Goal: Register for event/course

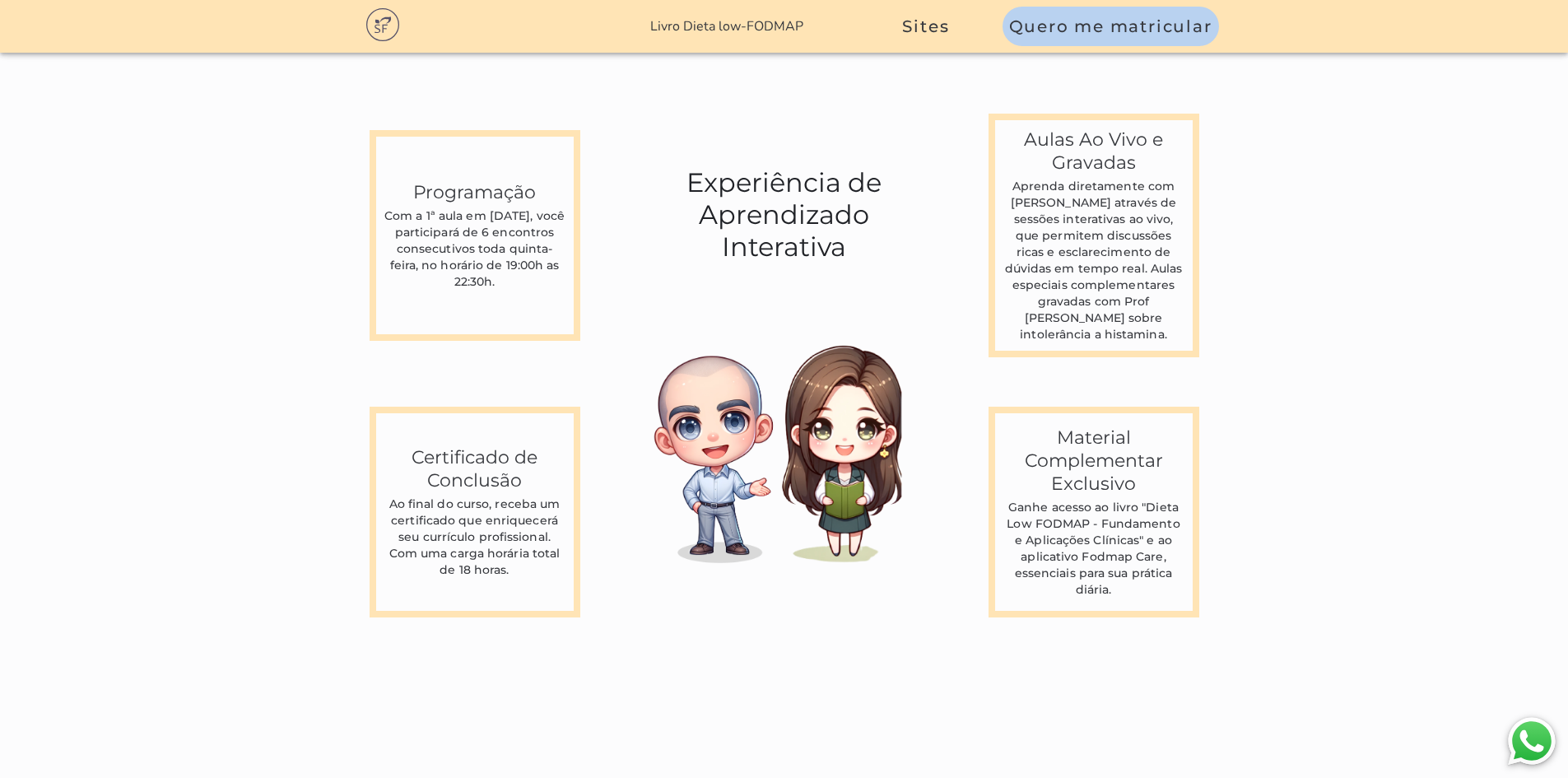
scroll to position [4448, 0]
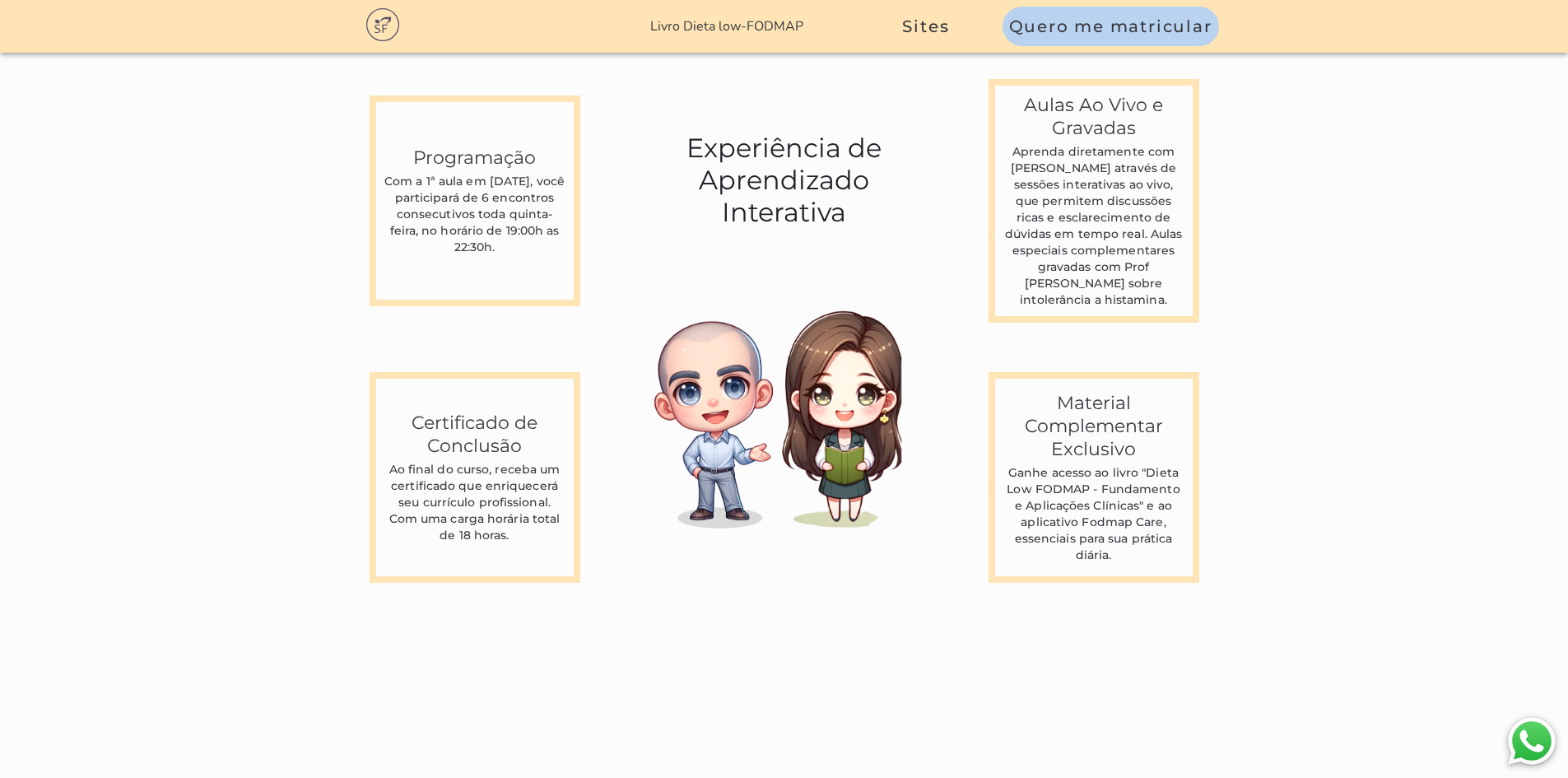
scroll to position [4448, 0]
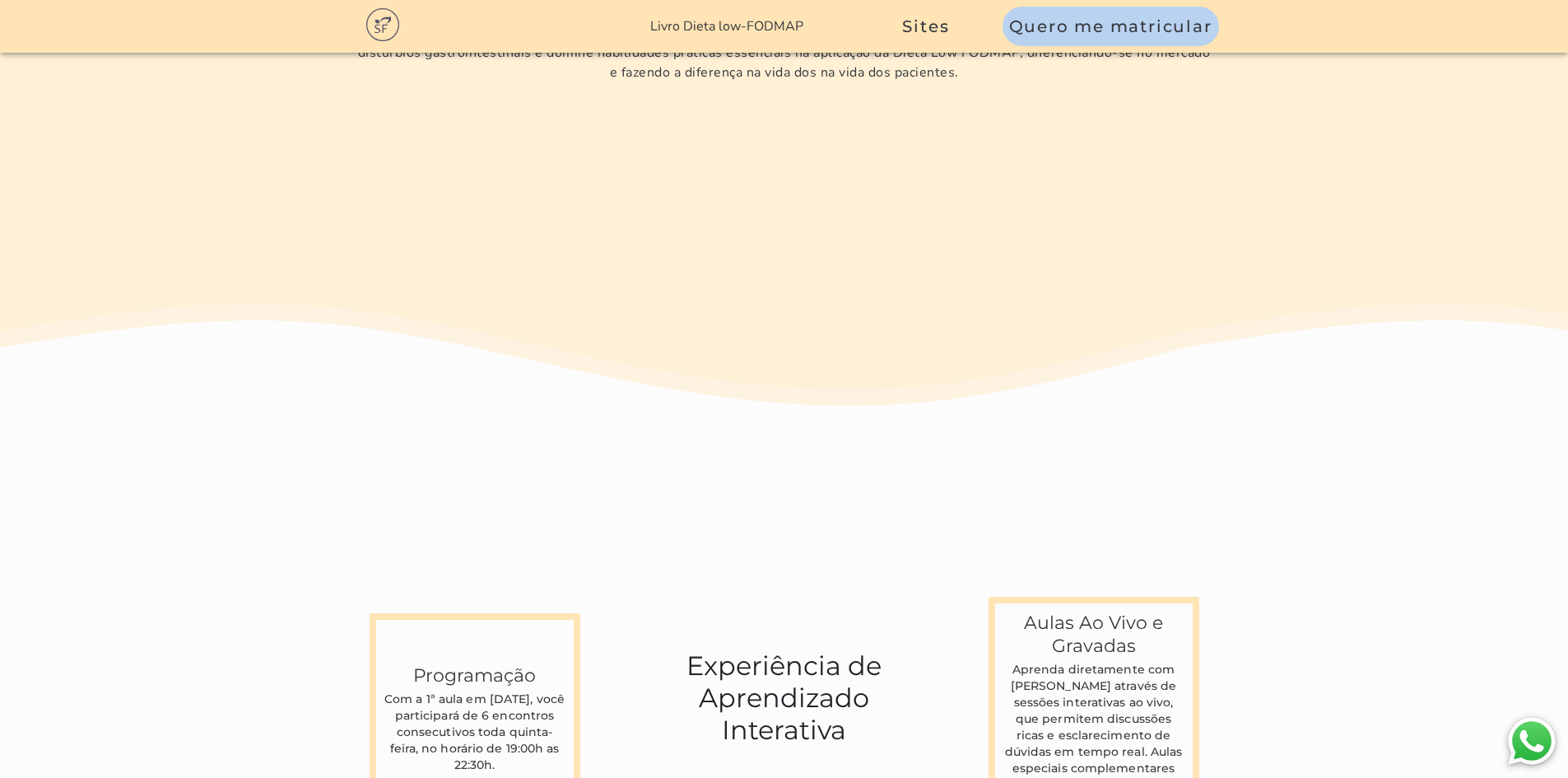
scroll to position [4283, 0]
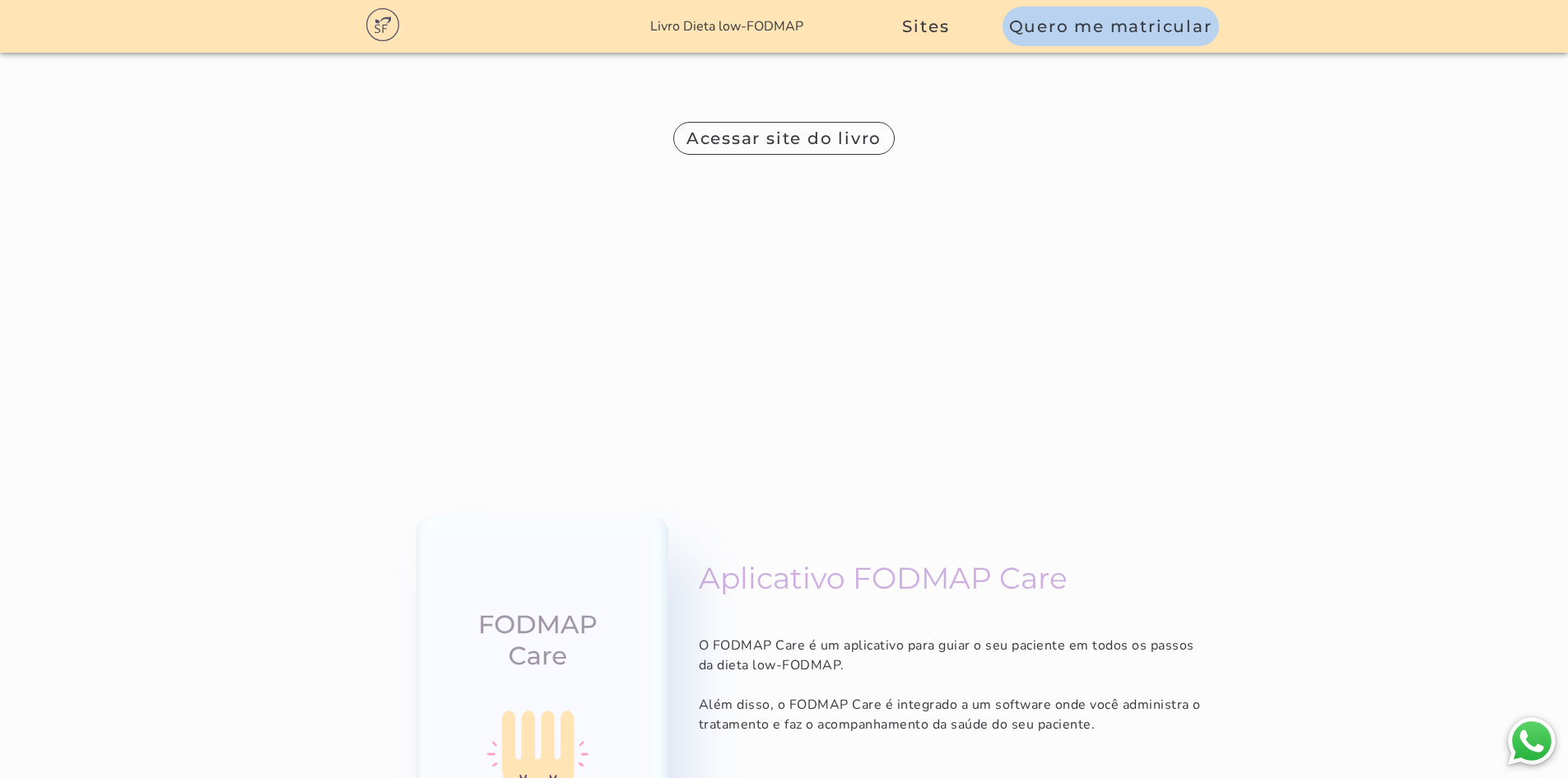
scroll to position [10973, 0]
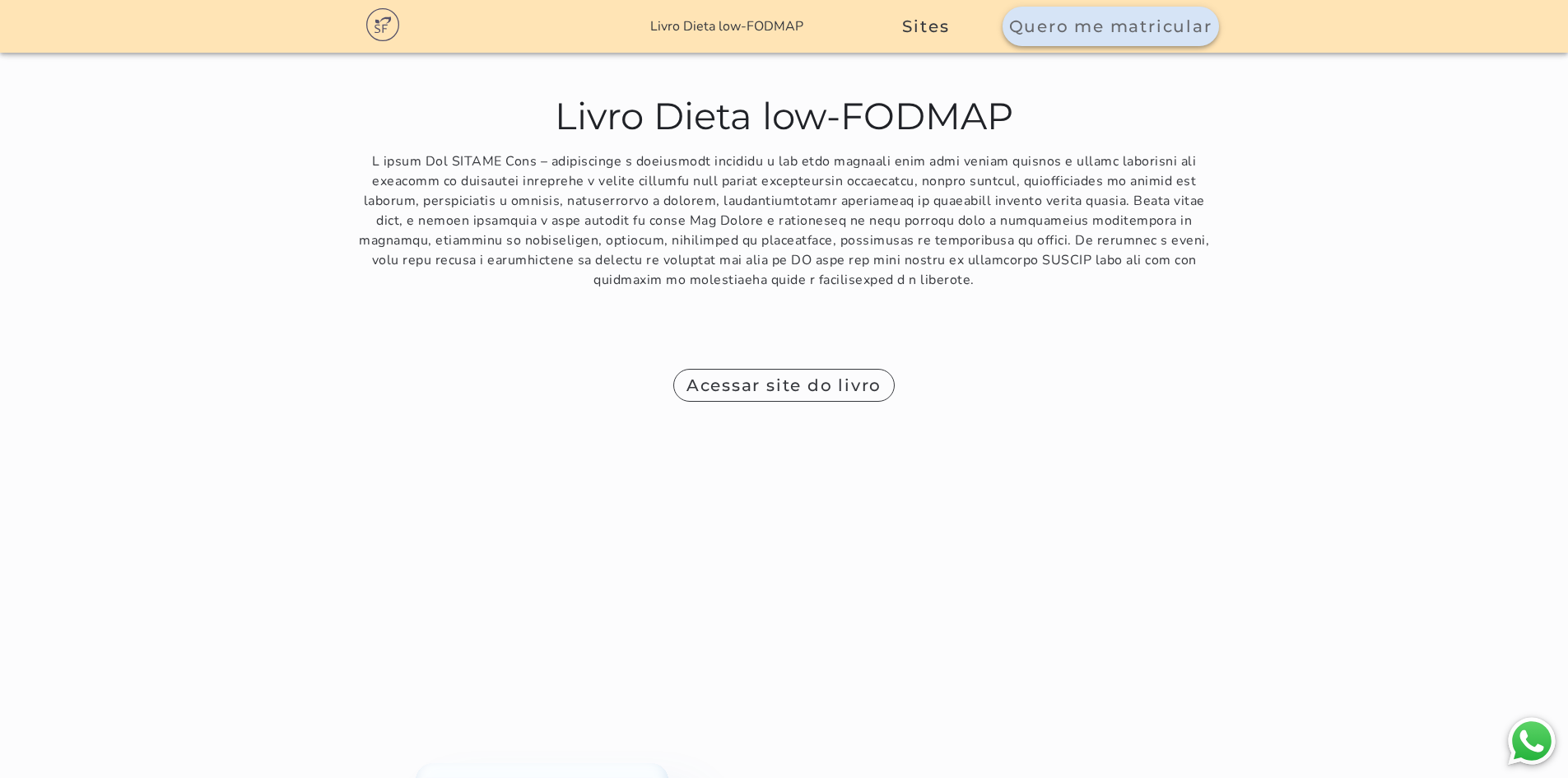
click at [1126, 23] on span "Quero me matricular" at bounding box center [1111, 26] width 204 height 19
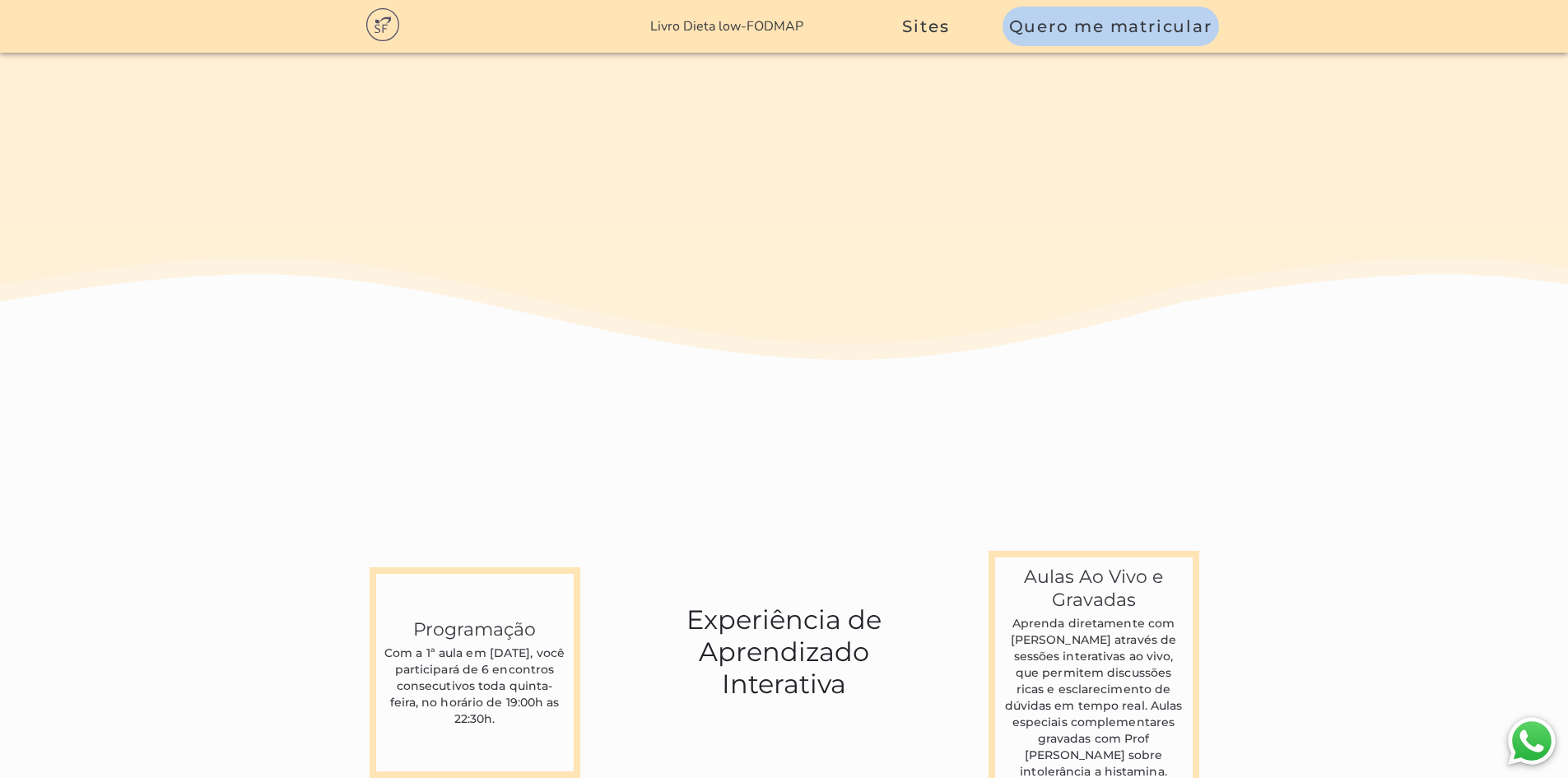
scroll to position [4298, 0]
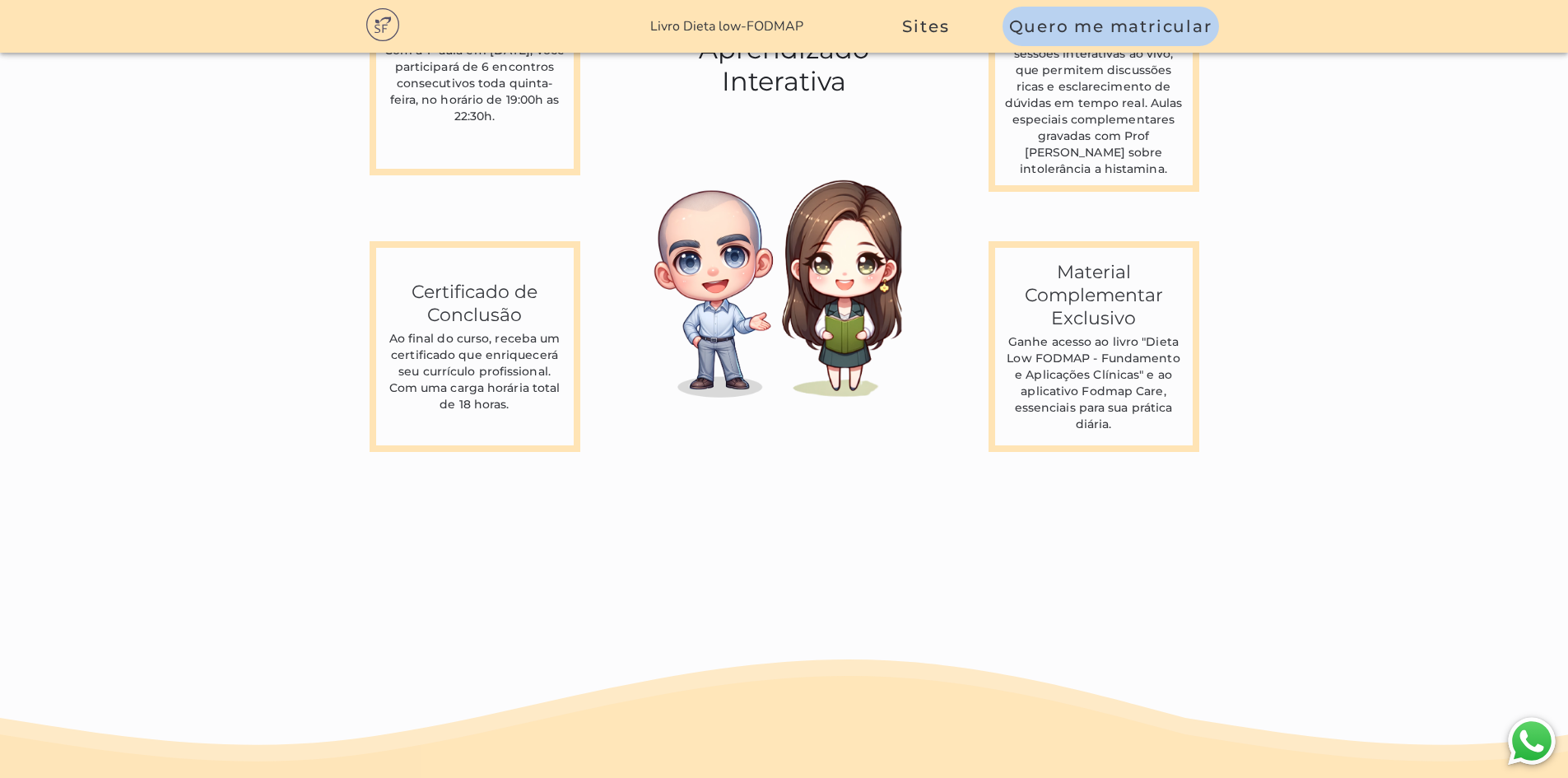
scroll to position [4448, 0]
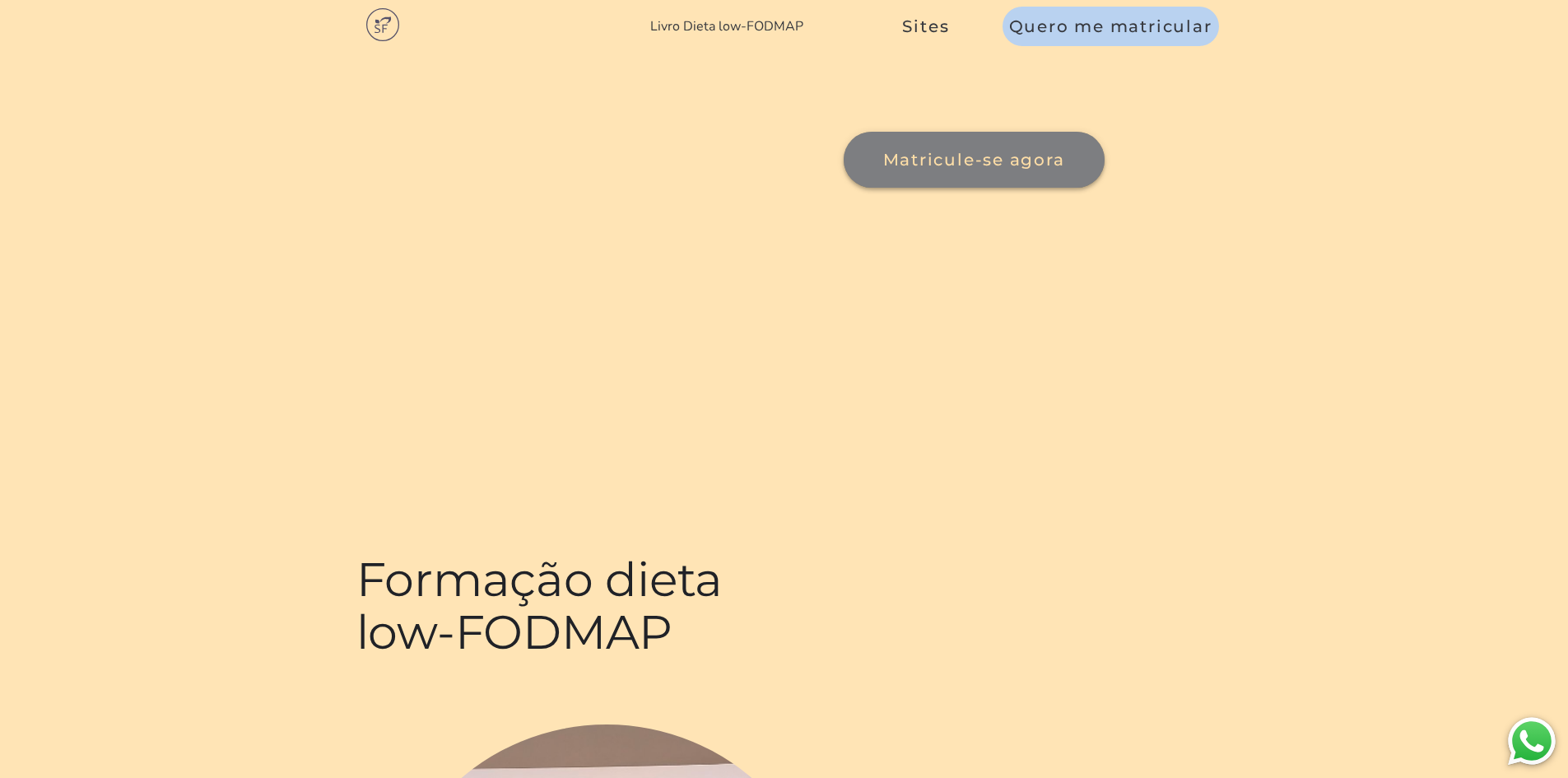
click at [883, 170] on span "Matricule-se agora" at bounding box center [974, 160] width 182 height 19
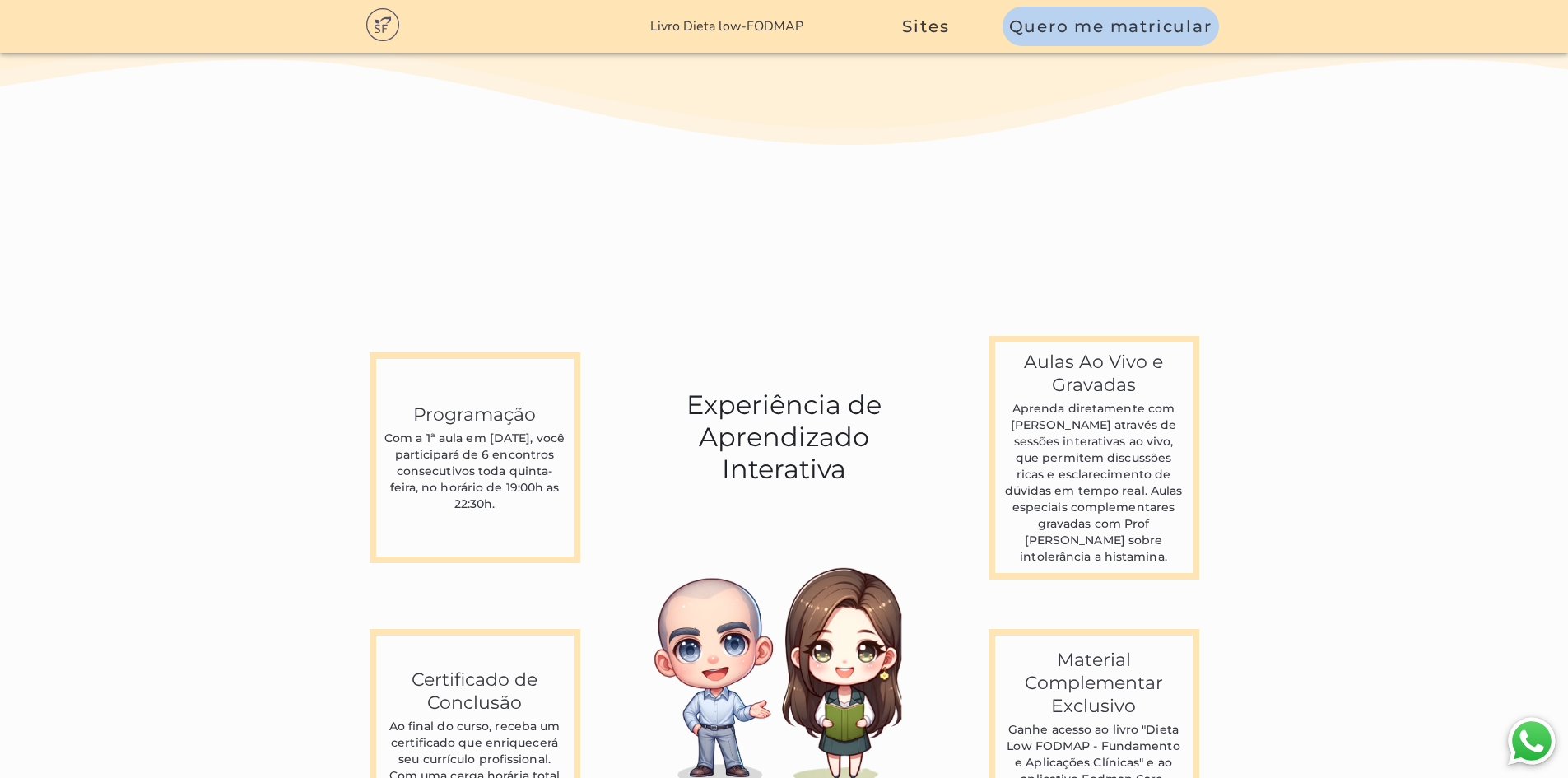
scroll to position [4448, 0]
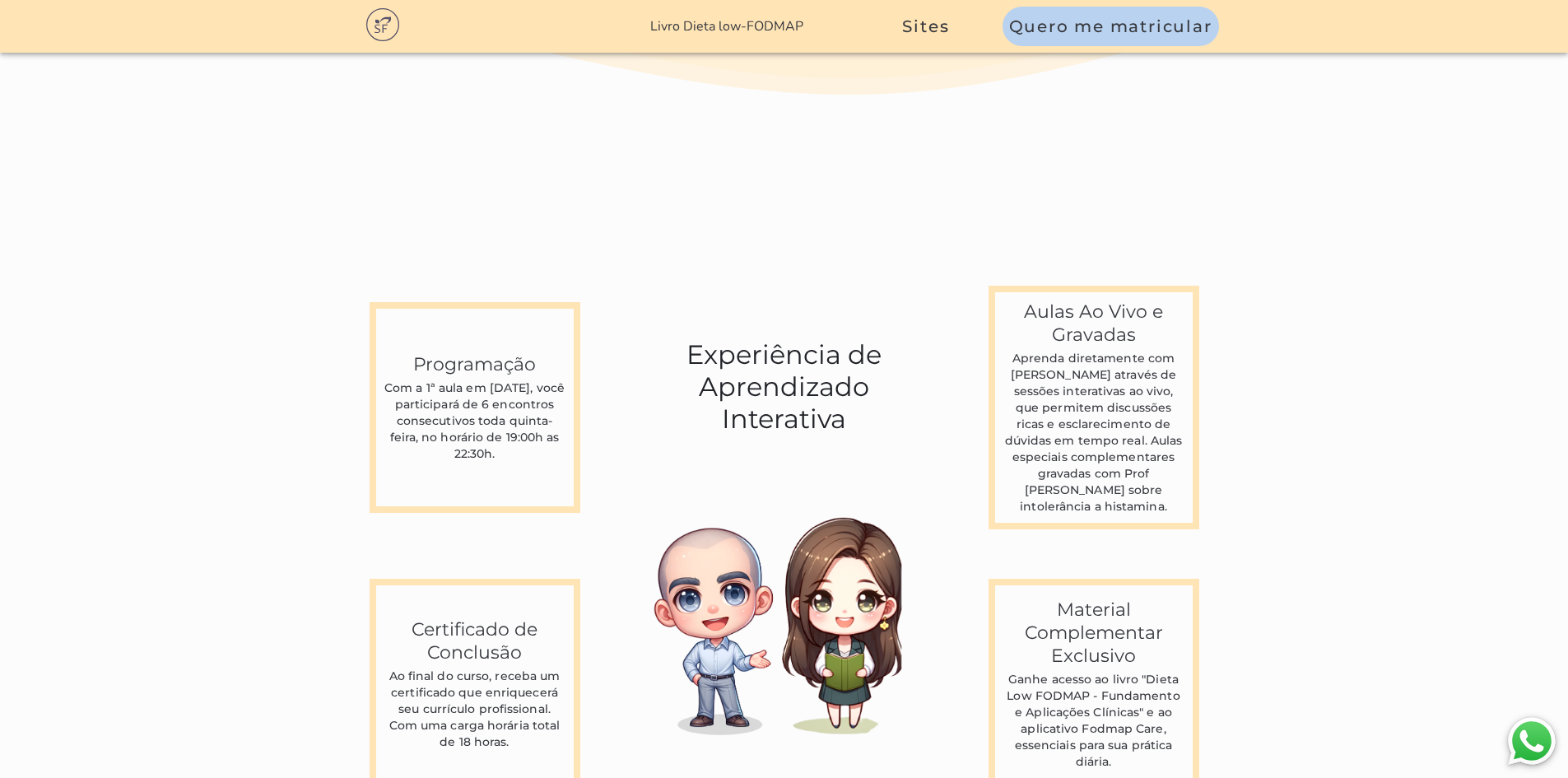
scroll to position [4365, 0]
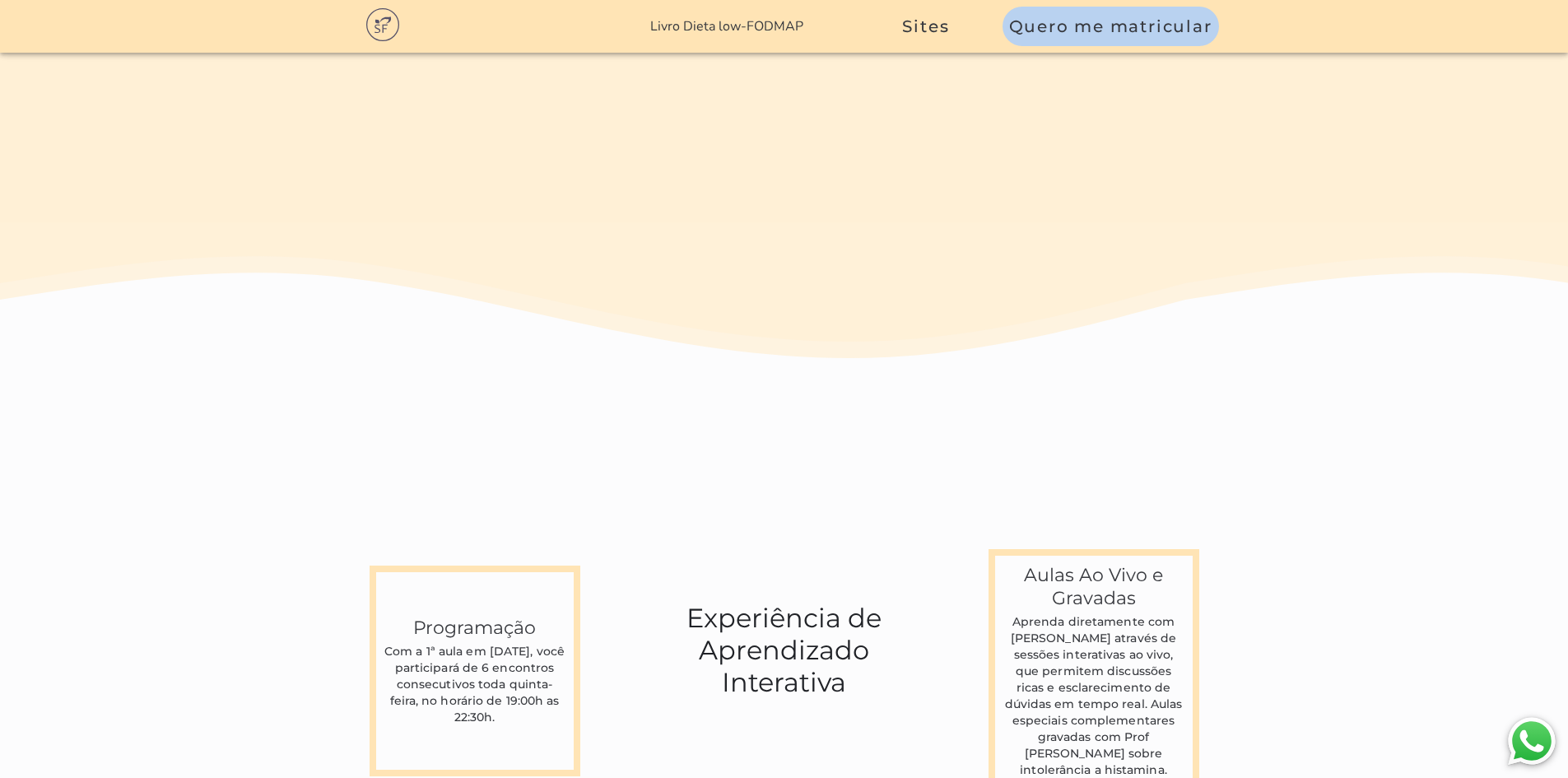
scroll to position [4200, 0]
